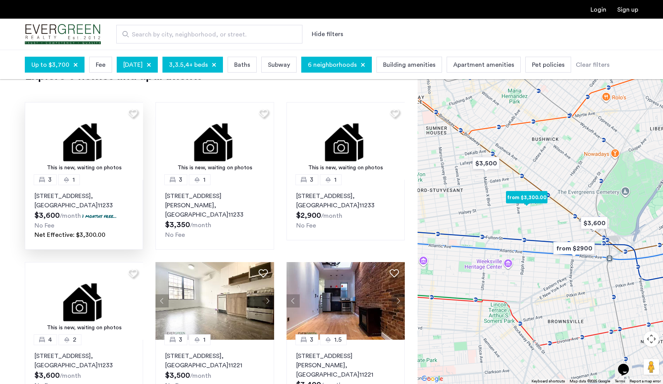
scroll to position [44, 0]
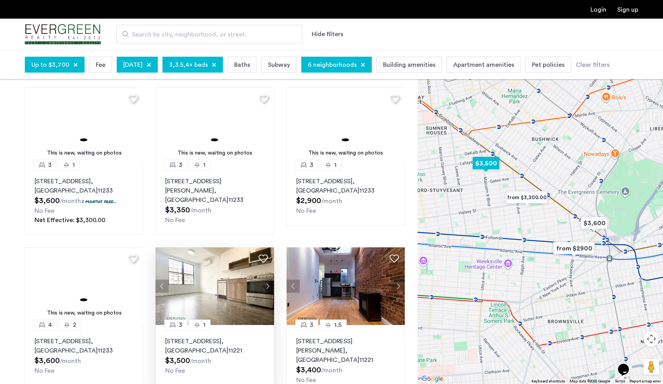
click at [206, 291] on img at bounding box center [215, 286] width 119 height 78
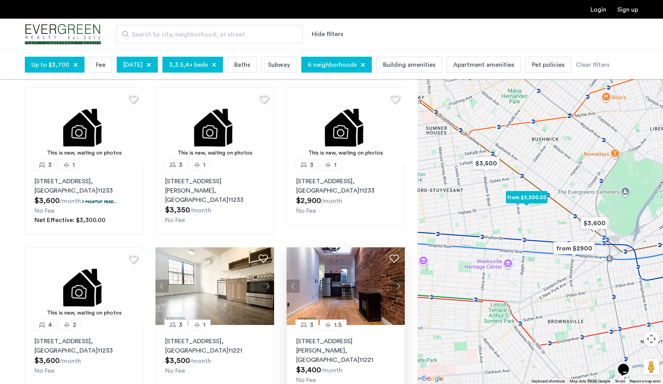
click at [341, 300] on img at bounding box center [346, 286] width 119 height 78
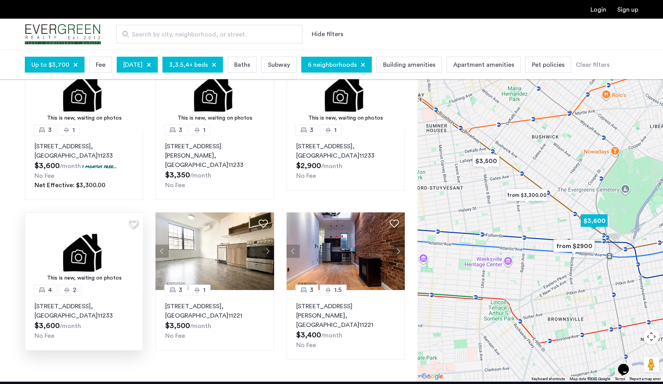
scroll to position [74, 0]
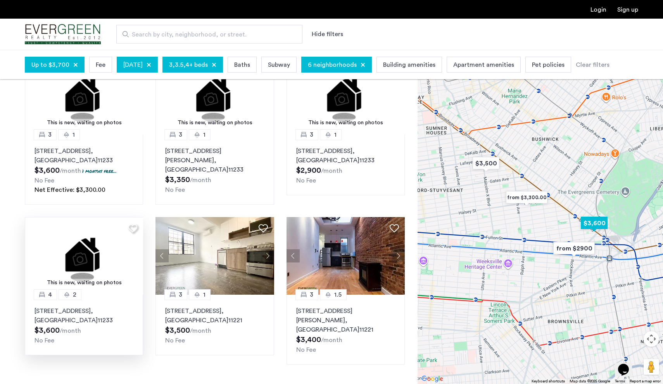
click at [79, 271] on img at bounding box center [84, 256] width 119 height 78
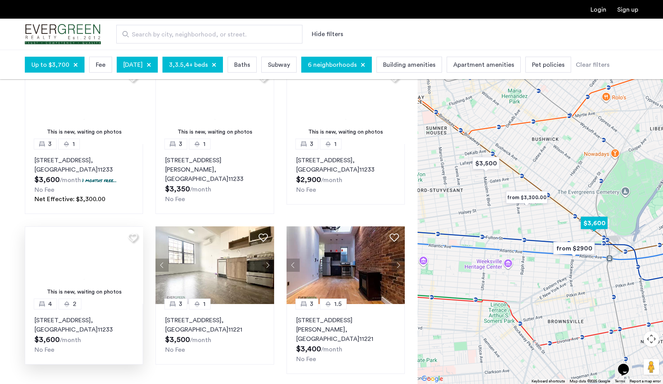
scroll to position [83, 0]
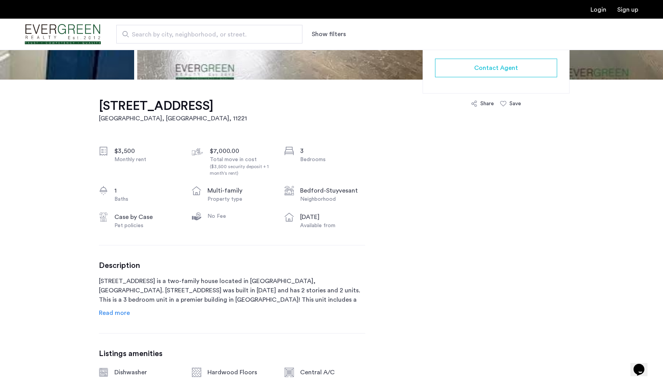
scroll to position [203, 0]
click at [125, 314] on span "Read more" at bounding box center [114, 312] width 31 height 6
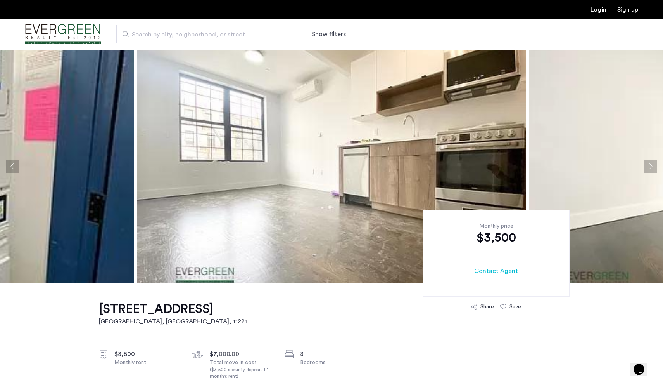
scroll to position [0, 0]
click at [249, 171] on img at bounding box center [331, 166] width 389 height 233
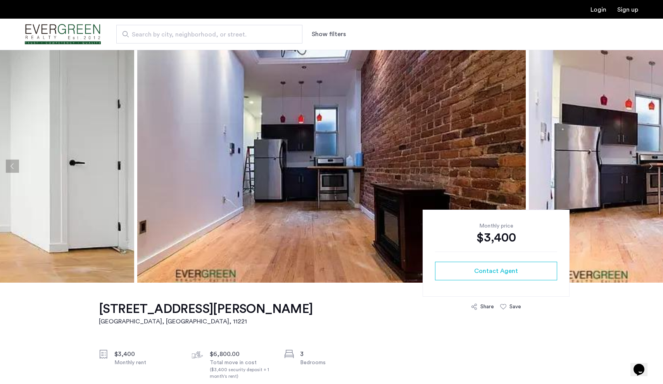
click at [270, 192] on img at bounding box center [331, 166] width 389 height 233
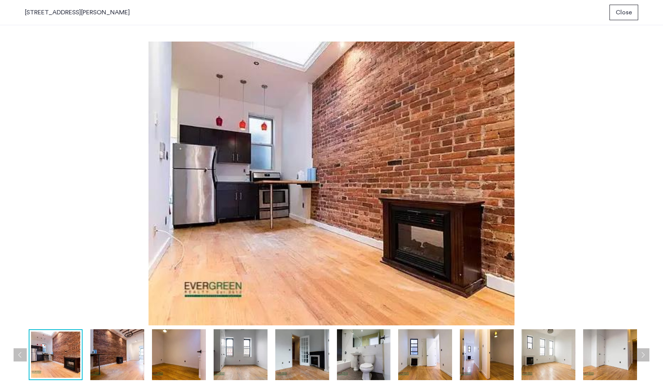
click at [305, 191] on img at bounding box center [332, 184] width 614 height 284
